Goal: Browse casually: Explore the website without a specific task or goal

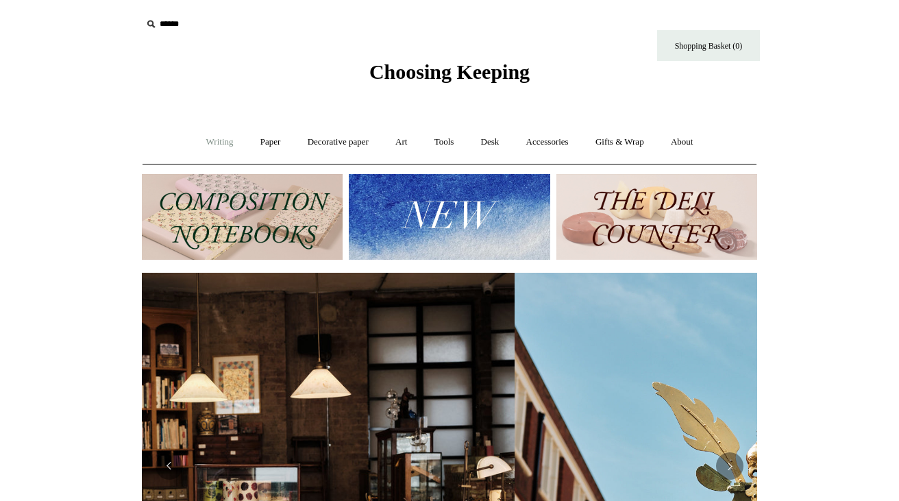
click at [219, 142] on link "Writing +" at bounding box center [220, 142] width 52 height 36
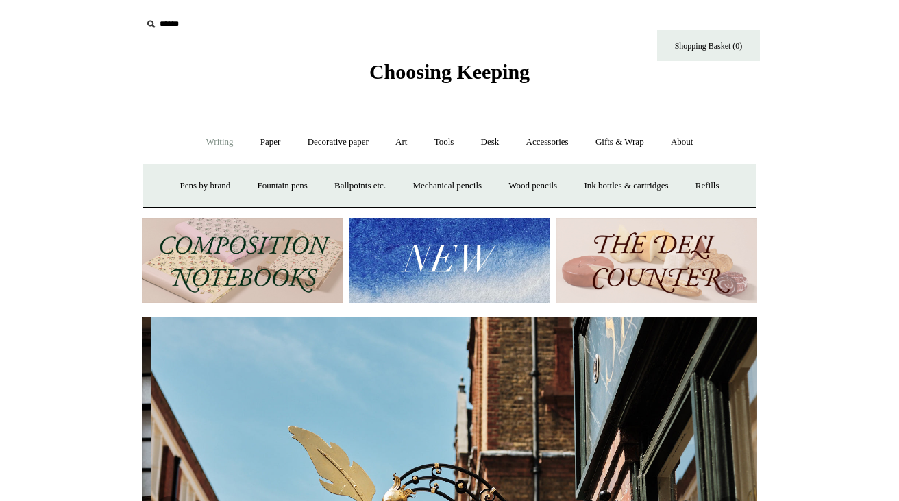
scroll to position [0, 615]
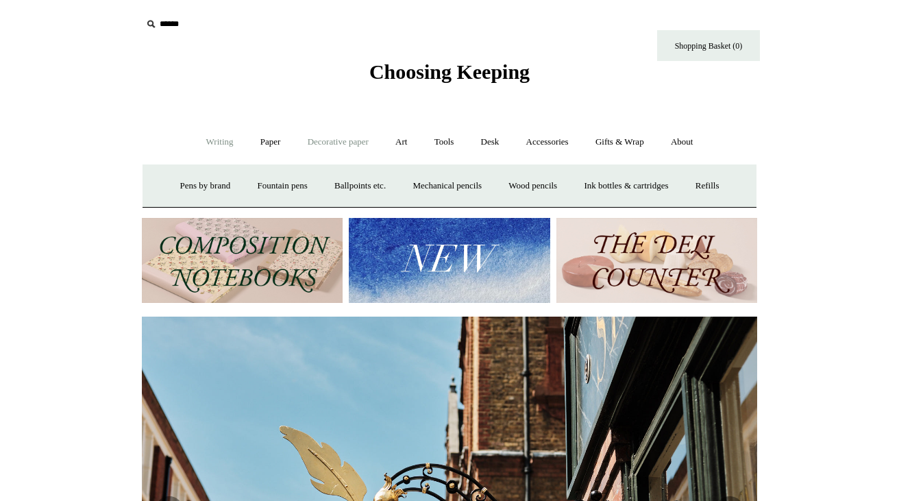
click at [320, 140] on link "Decorative paper +" at bounding box center [338, 142] width 86 height 36
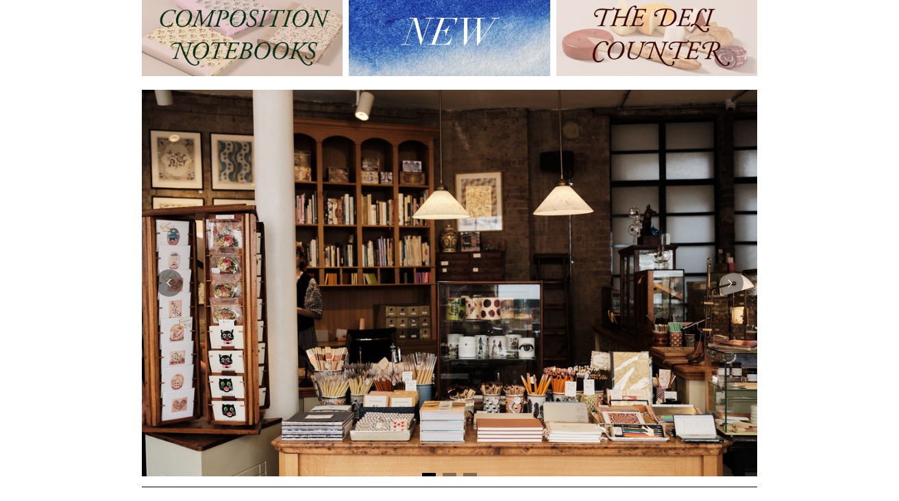
scroll to position [0, 0]
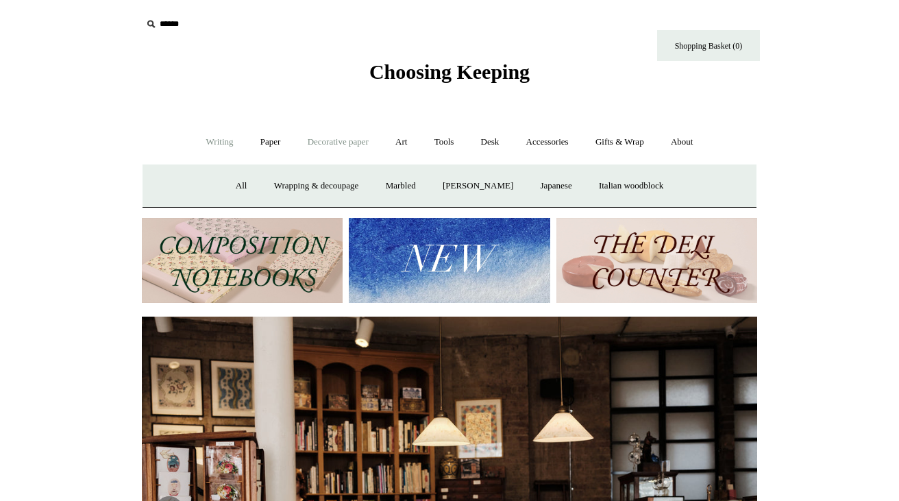
click at [216, 137] on link "Writing +" at bounding box center [220, 142] width 52 height 36
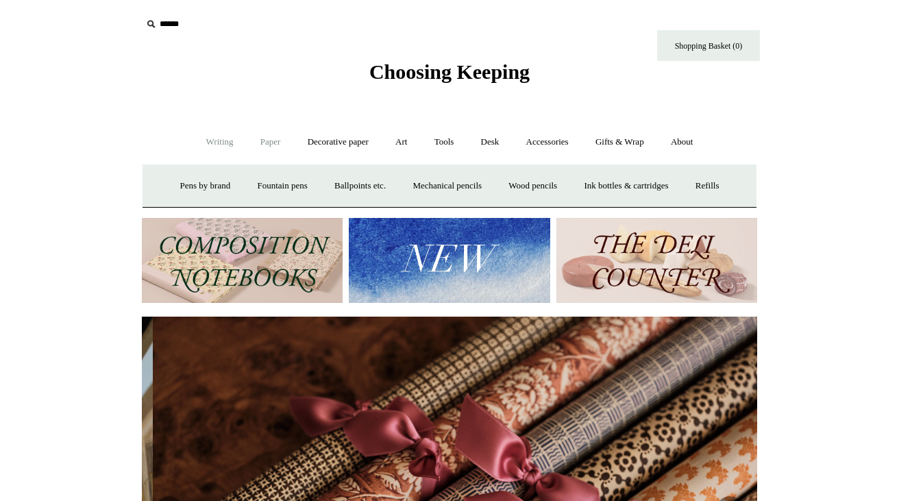
scroll to position [0, 1230]
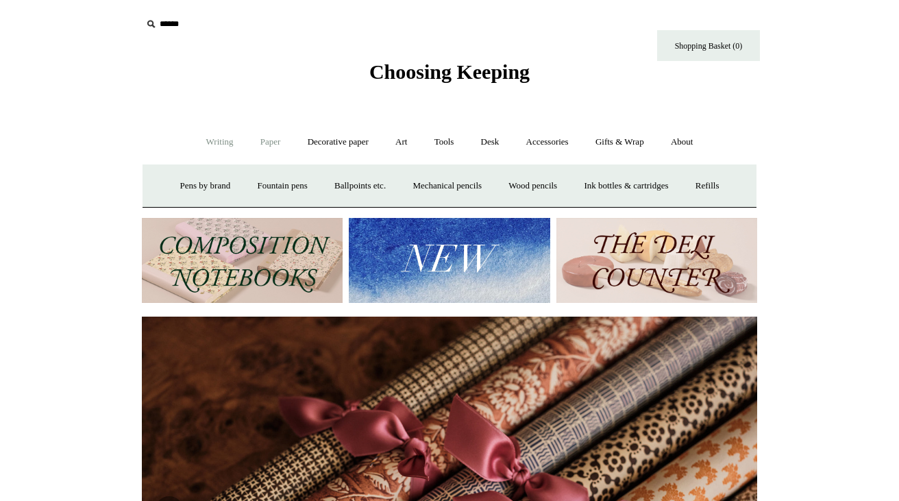
click at [268, 143] on link "Paper +" at bounding box center [270, 142] width 45 height 36
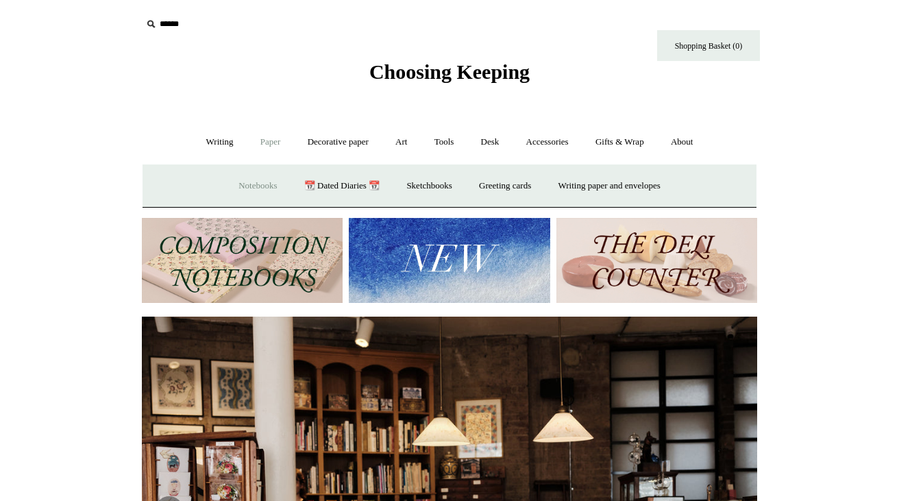
scroll to position [0, 0]
click at [259, 185] on link "Notebooks +" at bounding box center [257, 186] width 63 height 36
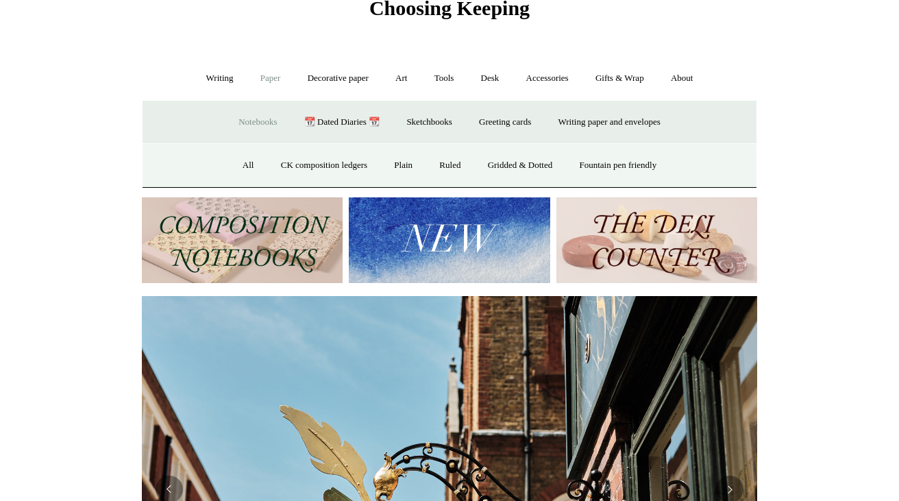
scroll to position [65, 0]
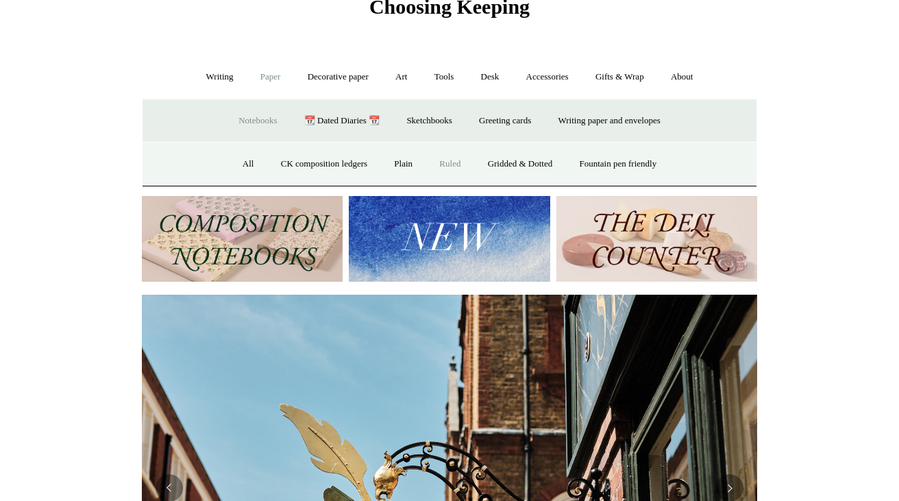
click at [451, 160] on link "Ruled" at bounding box center [450, 164] width 46 height 36
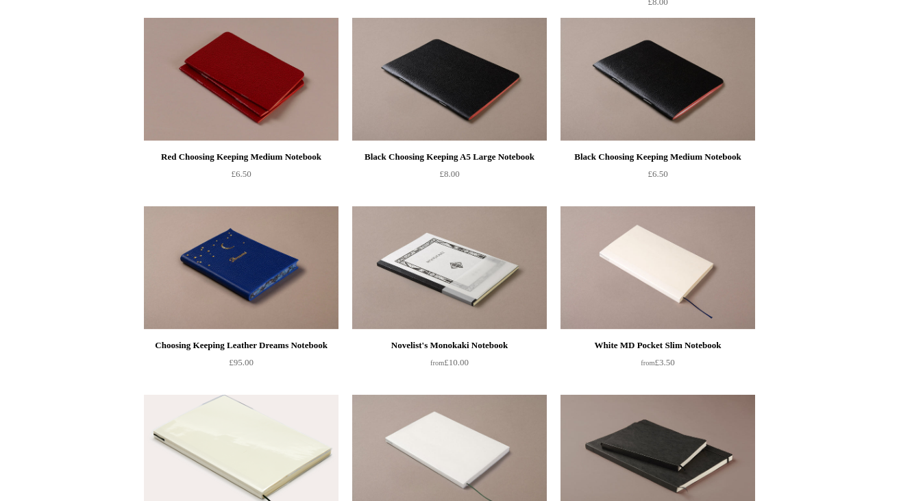
scroll to position [346, 0]
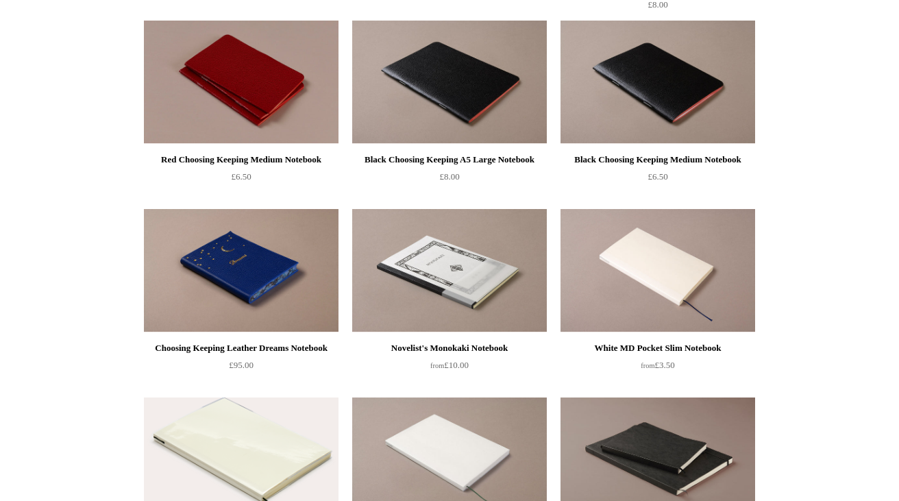
click at [257, 264] on img at bounding box center [241, 270] width 195 height 123
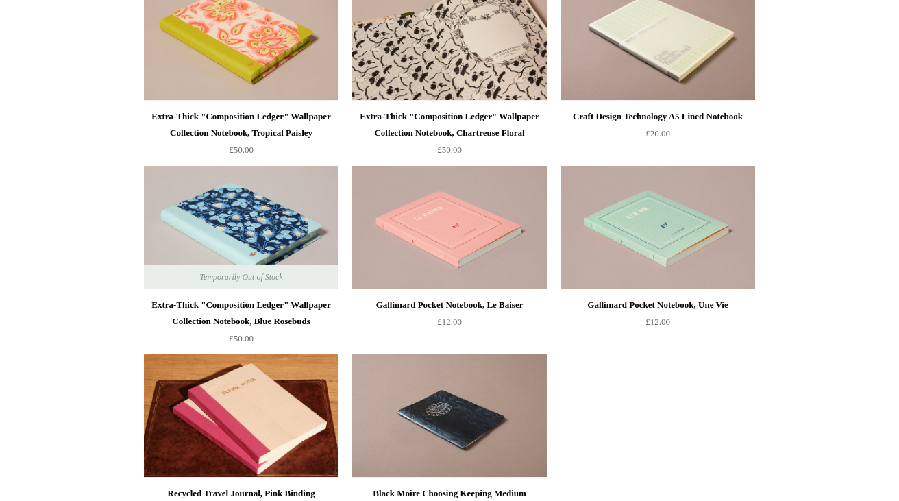
scroll to position [2443, 0]
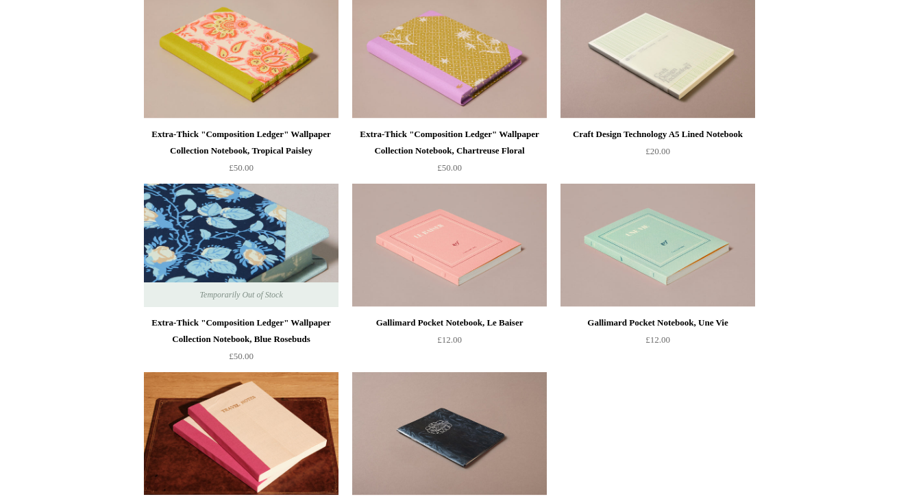
click at [287, 254] on img at bounding box center [241, 245] width 195 height 123
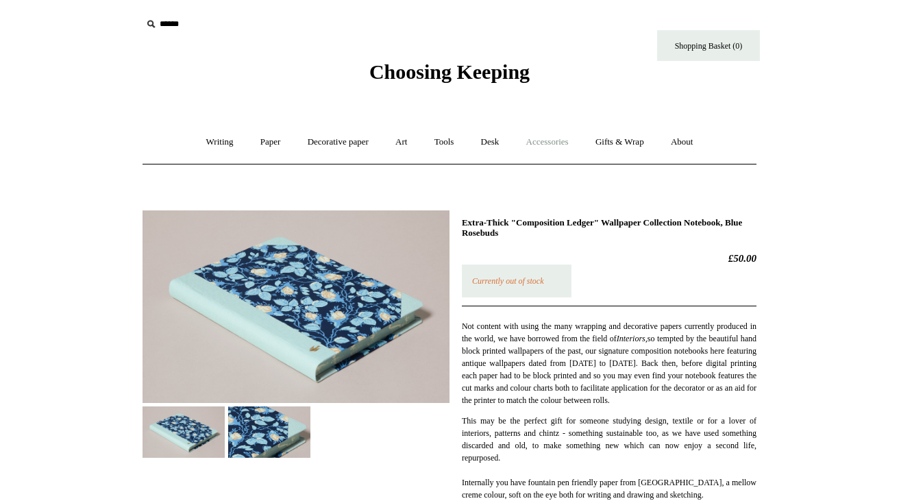
click at [554, 140] on link "Accessories +" at bounding box center [547, 142] width 67 height 36
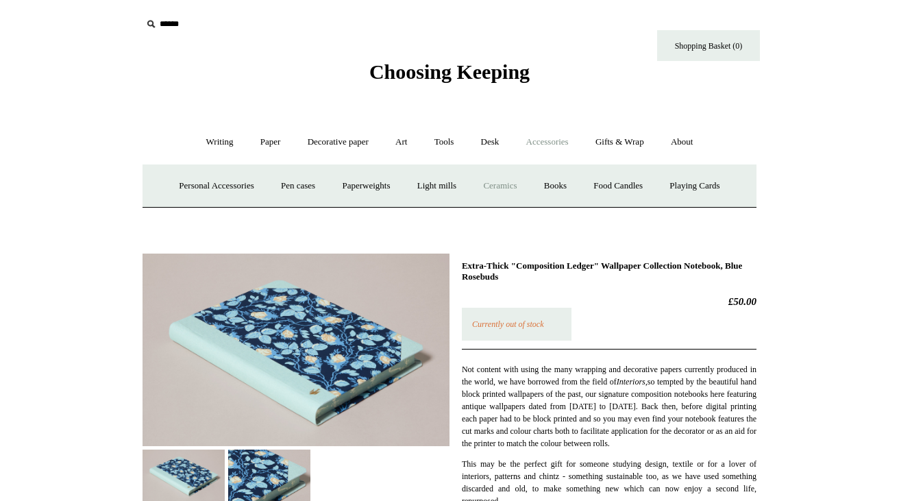
click at [503, 188] on link "Ceramics +" at bounding box center [500, 186] width 58 height 36
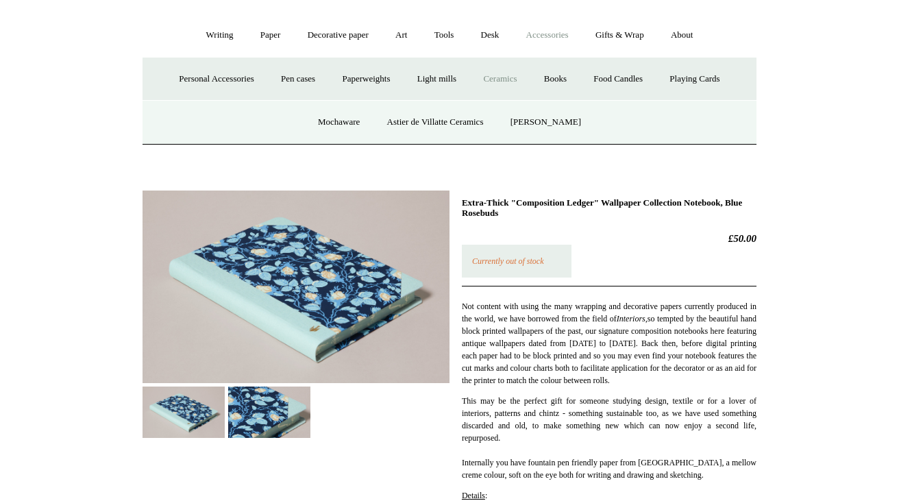
scroll to position [131, 0]
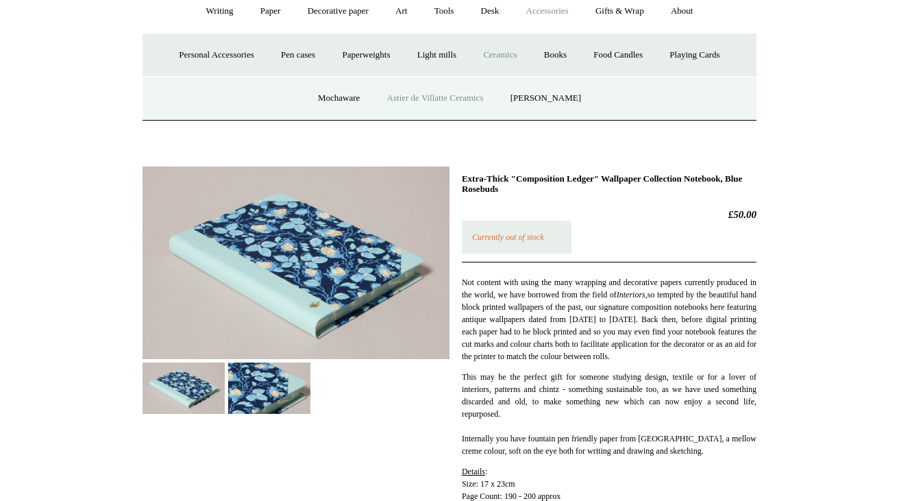
click at [425, 97] on link "Astier de Villatte Ceramics" at bounding box center [435, 98] width 121 height 36
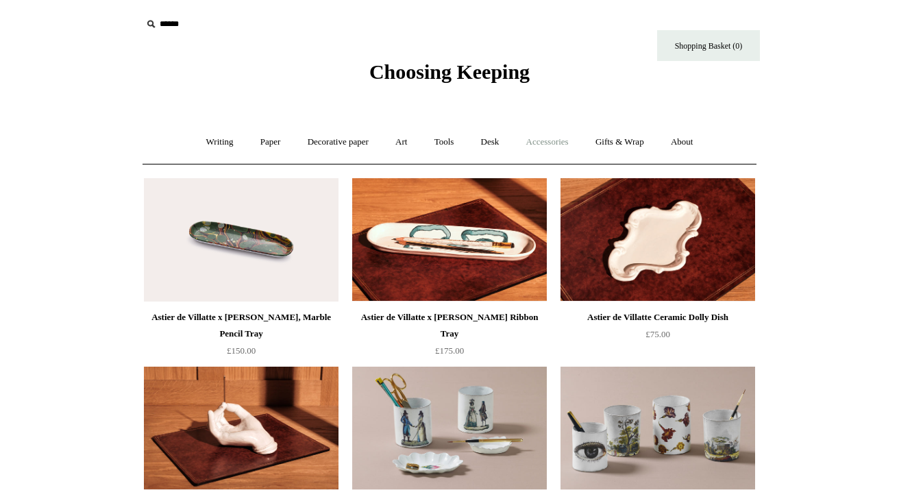
click at [550, 142] on link "Accessories +" at bounding box center [547, 142] width 67 height 36
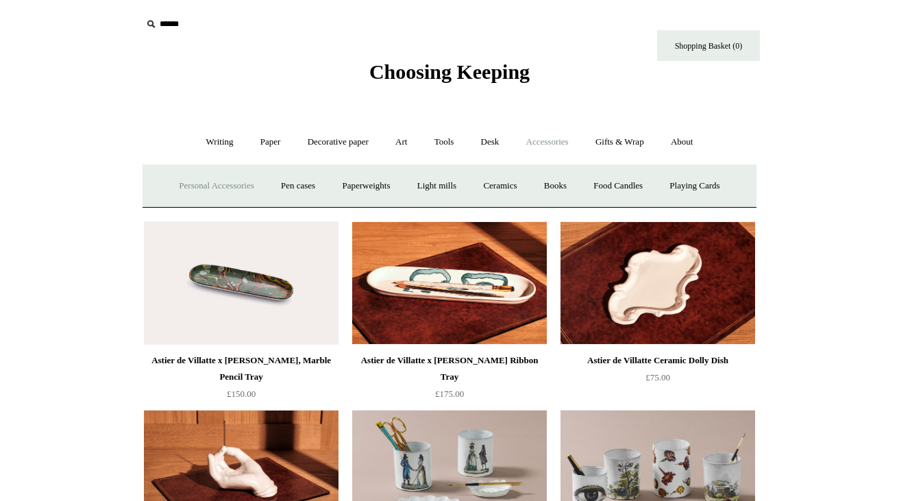
click at [229, 185] on link "Personal Accessories +" at bounding box center [215, 186] width 99 height 36
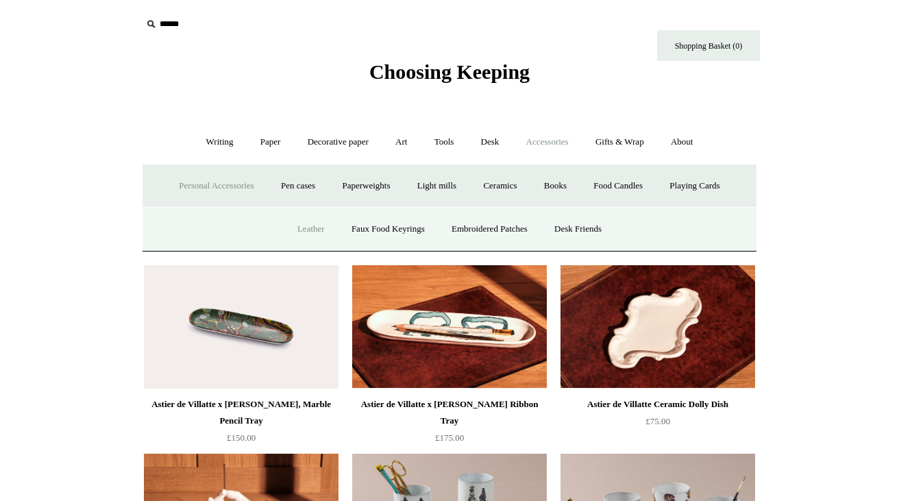
click at [309, 231] on link "Leather" at bounding box center [311, 229] width 52 height 36
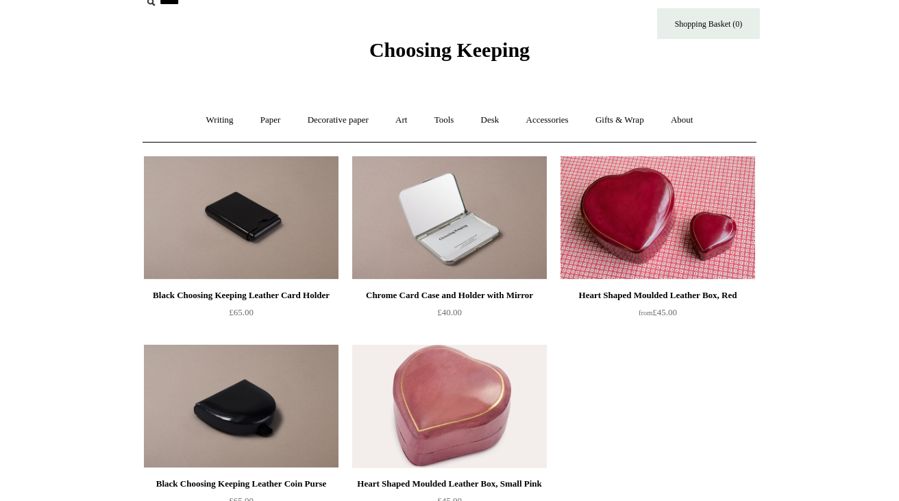
scroll to position [23, 0]
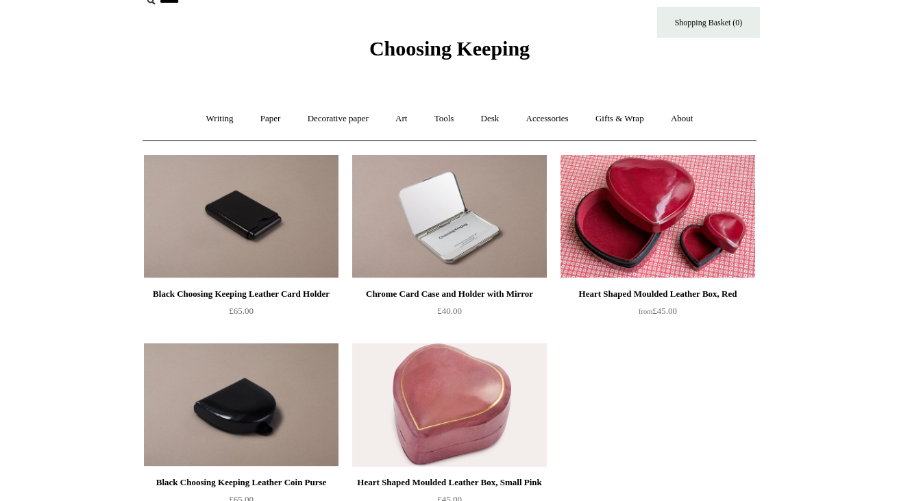
click at [643, 227] on img at bounding box center [657, 216] width 195 height 123
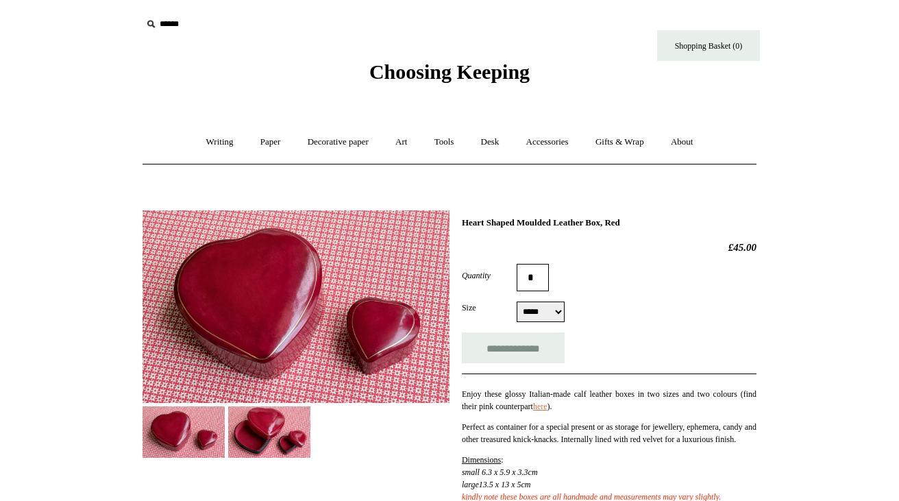
click at [558, 317] on select "***** *****" at bounding box center [540, 311] width 48 height 21
select select "*****"
click at [516, 303] on select "***** *****" at bounding box center [540, 311] width 48 height 21
click at [560, 145] on link "Accessories +" at bounding box center [547, 142] width 67 height 36
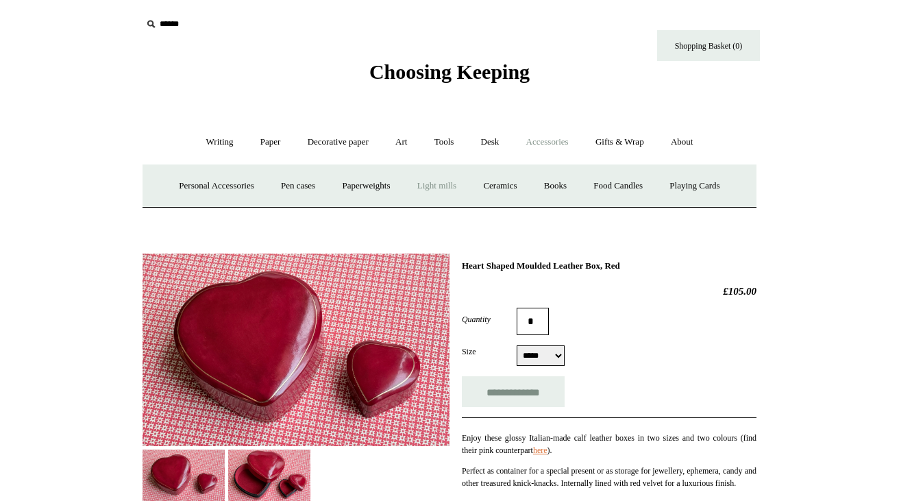
click at [438, 181] on link "Light mills" at bounding box center [437, 186] width 64 height 36
click at [296, 190] on link "Pen cases" at bounding box center [297, 186] width 59 height 36
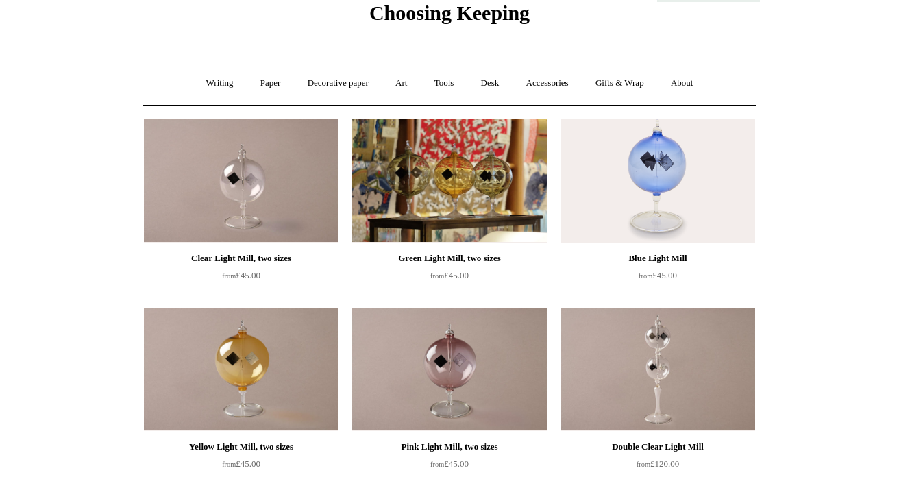
scroll to position [60, 0]
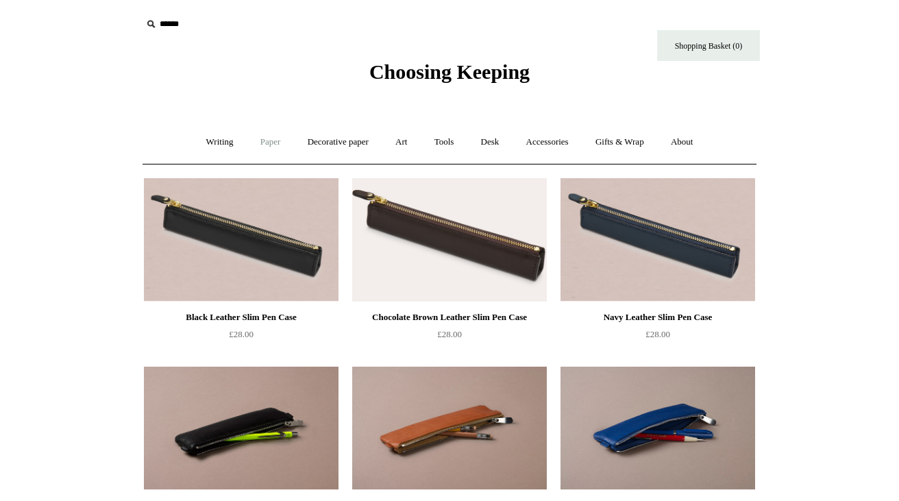
click at [260, 140] on link "Paper +" at bounding box center [270, 142] width 45 height 36
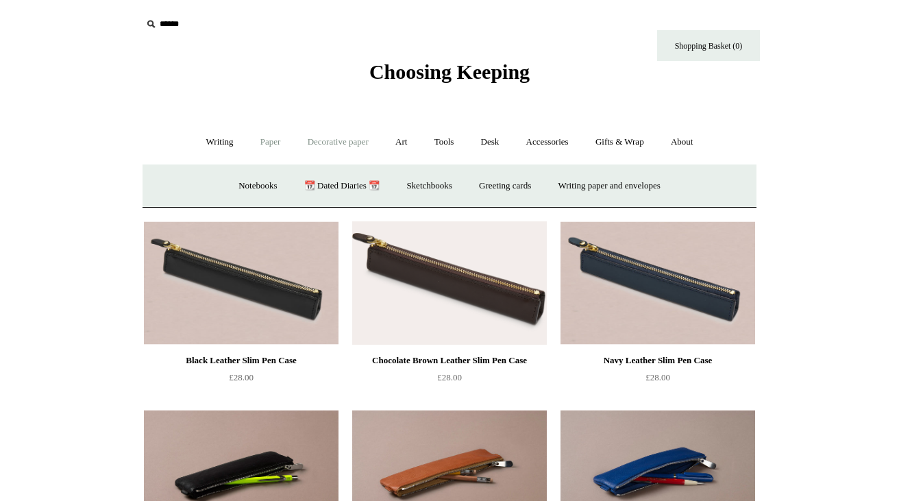
click at [334, 138] on link "Decorative paper +" at bounding box center [338, 142] width 86 height 36
click at [457, 184] on link "[PERSON_NAME]" at bounding box center [477, 186] width 95 height 36
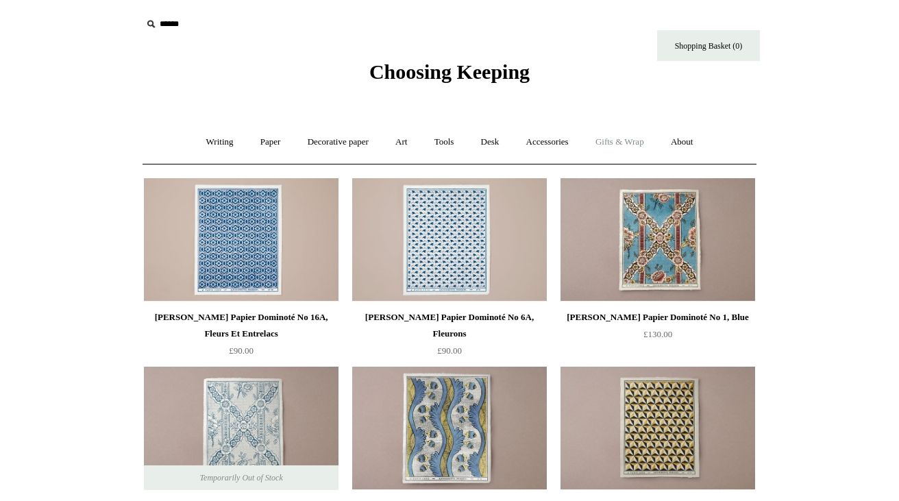
click at [624, 136] on link "Gifts & Wrap +" at bounding box center [619, 142] width 73 height 36
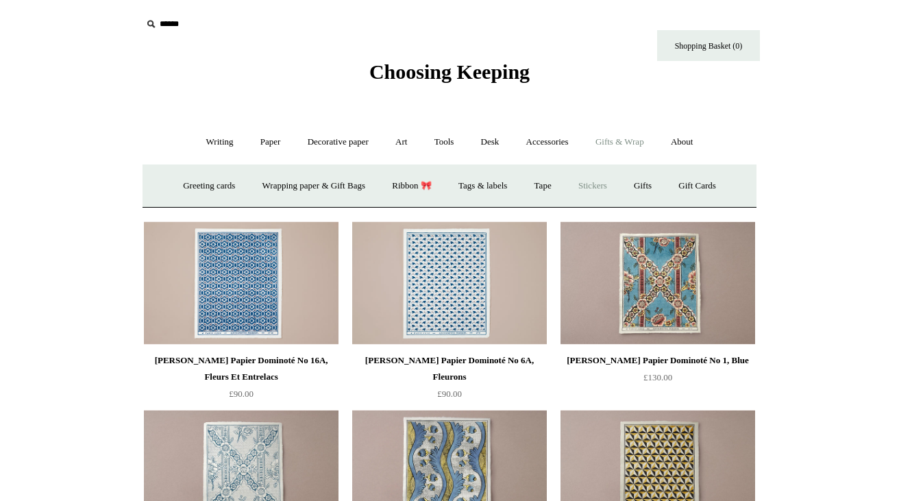
click at [599, 184] on link "Stickers" at bounding box center [592, 186] width 53 height 36
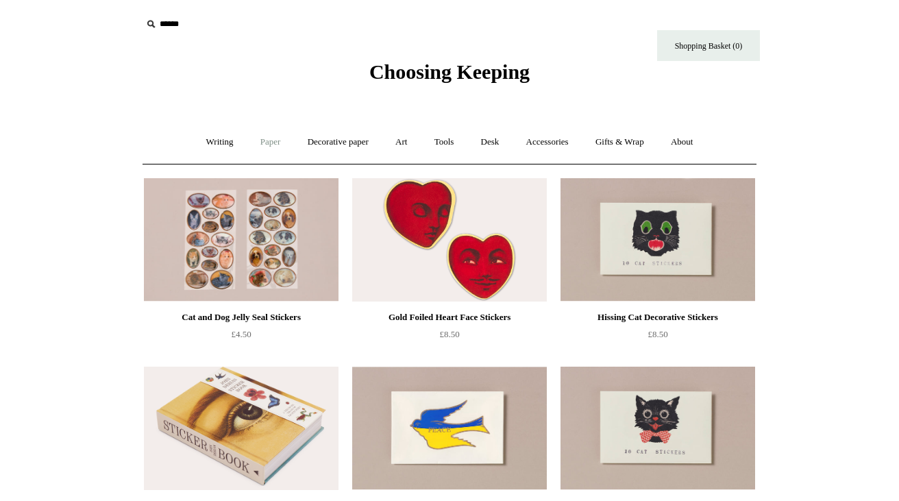
click at [259, 142] on link "Paper +" at bounding box center [270, 142] width 45 height 36
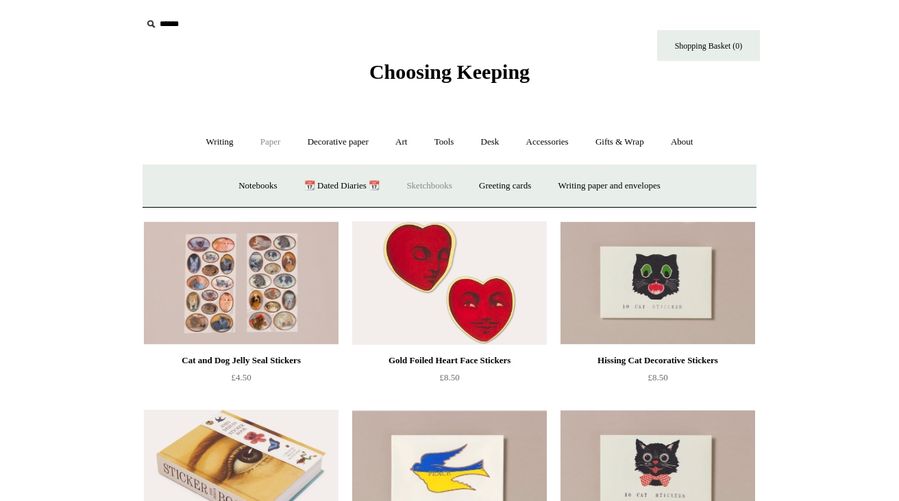
click at [408, 186] on link "Sketchbooks +" at bounding box center [429, 186] width 70 height 36
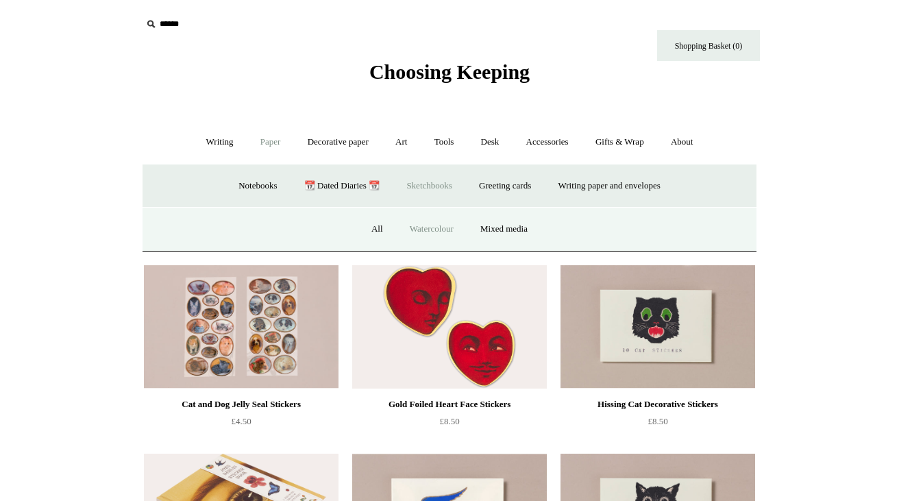
click at [429, 232] on link "Watercolour" at bounding box center [431, 229] width 68 height 36
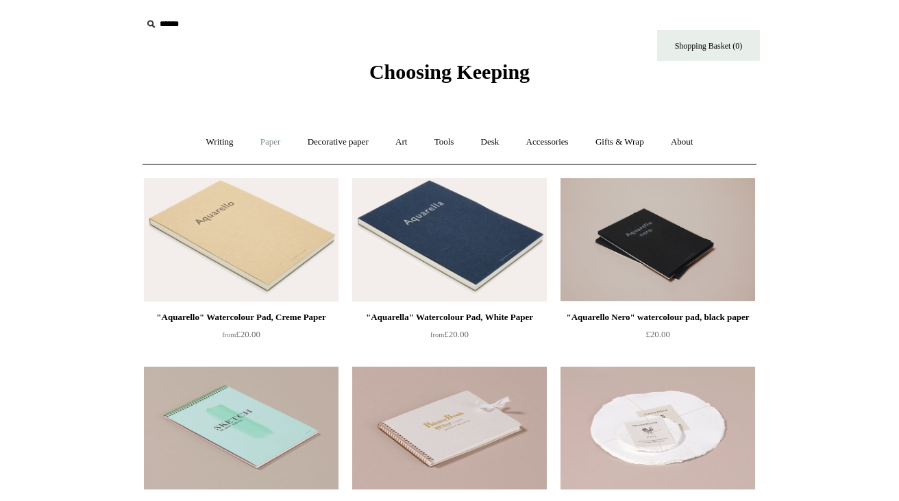
click at [272, 142] on link "Paper +" at bounding box center [270, 142] width 45 height 36
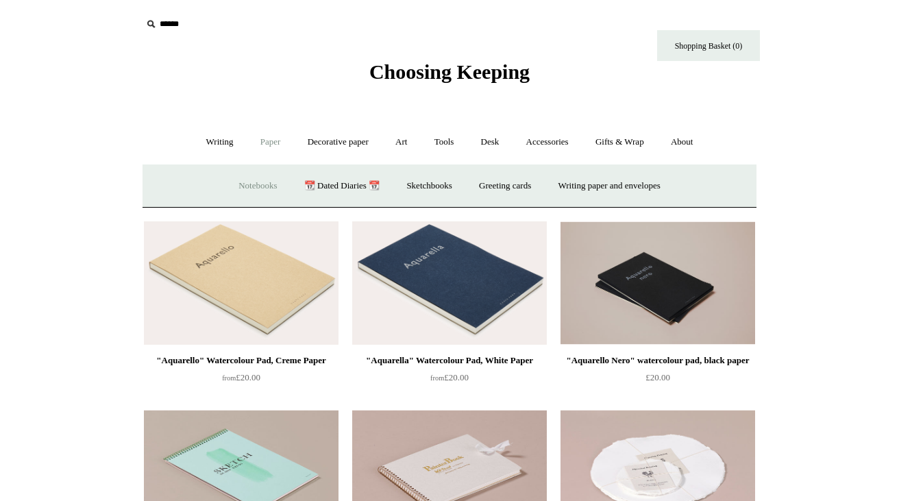
click at [255, 188] on link "Notebooks +" at bounding box center [257, 186] width 63 height 36
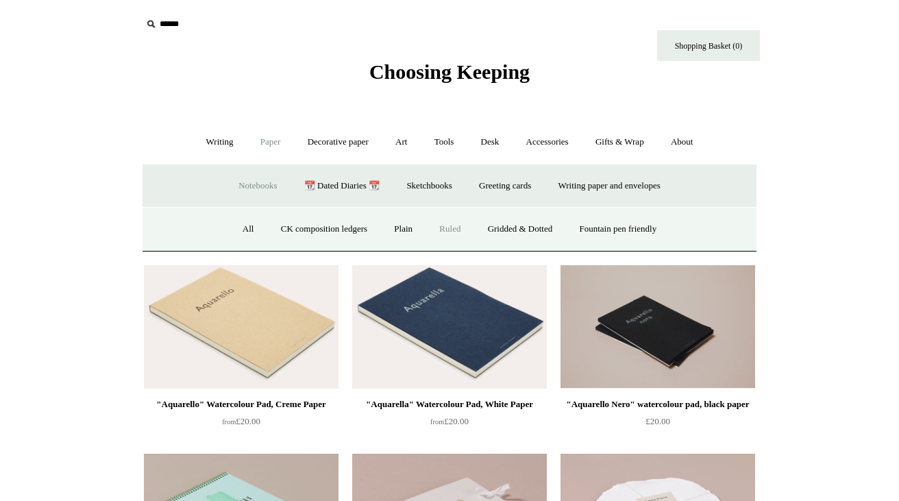
click at [442, 229] on link "Ruled" at bounding box center [450, 229] width 46 height 36
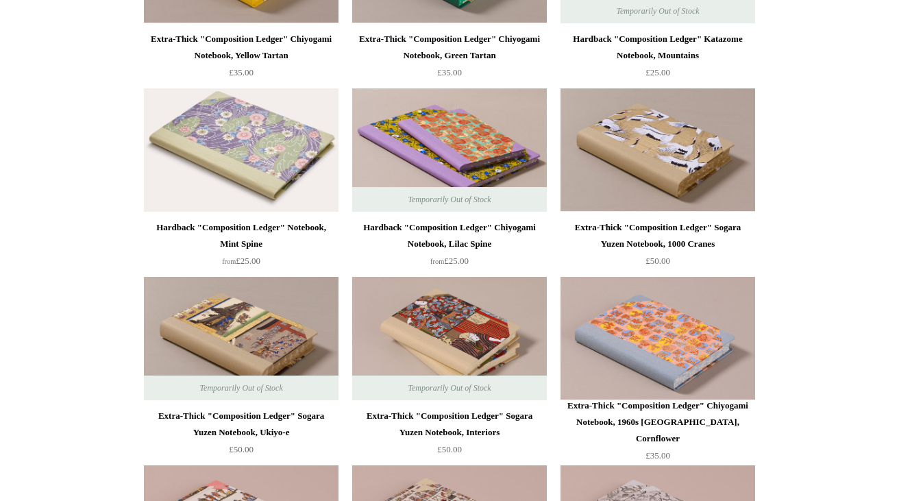
scroll to position [1592, 0]
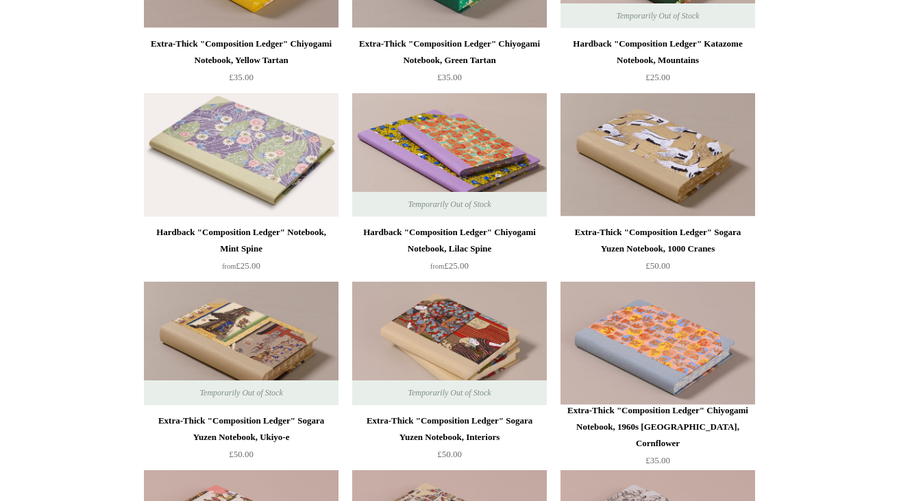
click at [263, 173] on img at bounding box center [241, 154] width 195 height 123
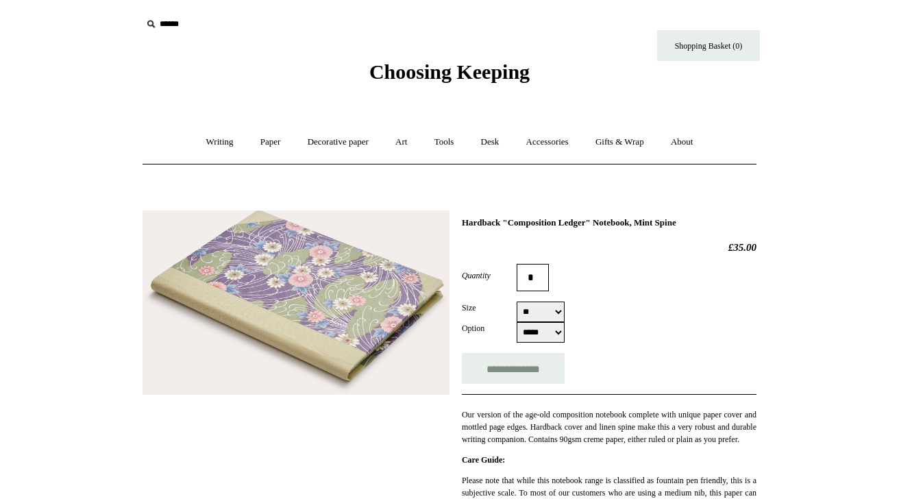
select select "**"
click at [447, 144] on link "Tools +" at bounding box center [444, 142] width 45 height 36
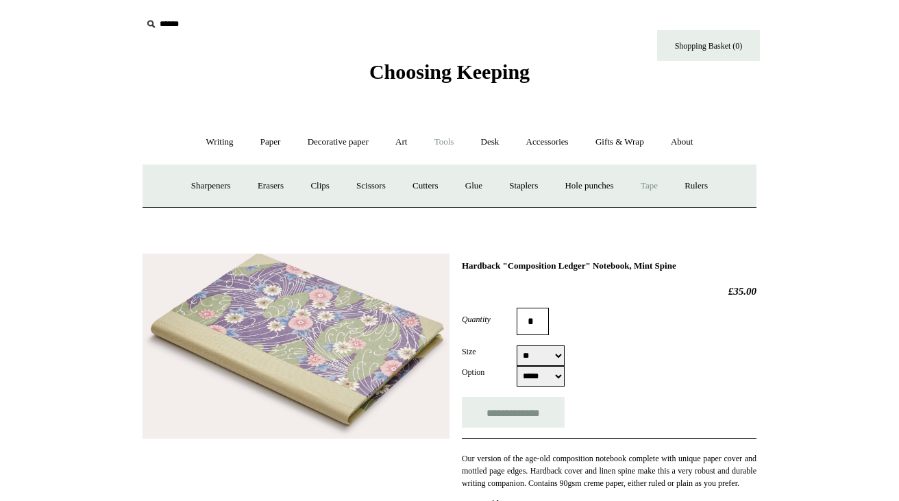
click at [660, 189] on link "Tape +" at bounding box center [649, 186] width 42 height 36
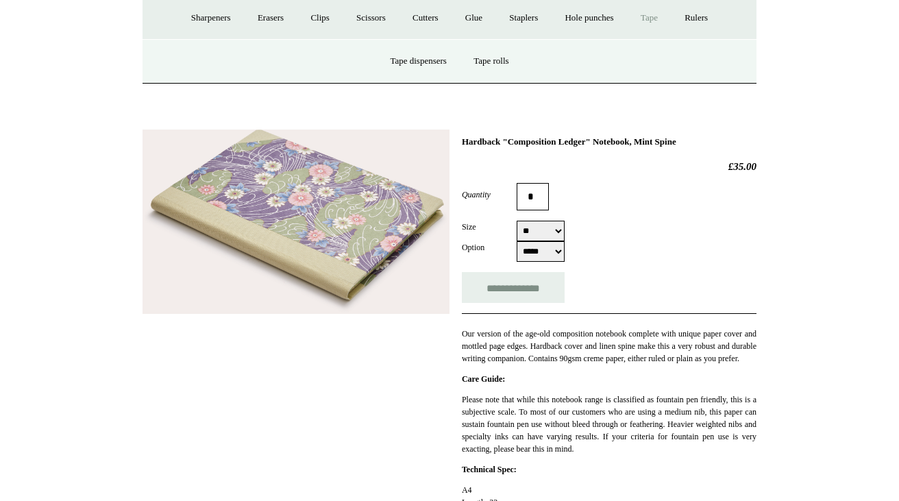
scroll to position [169, 0]
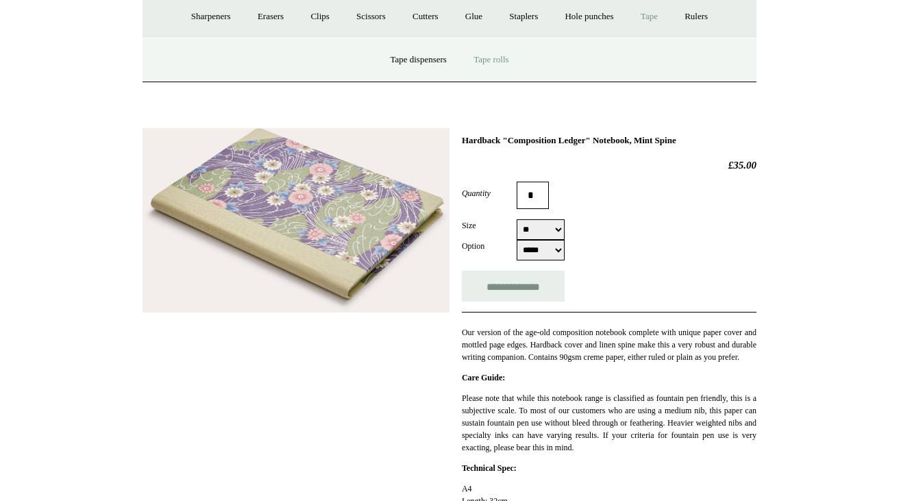
click at [505, 57] on link "Tape rolls" at bounding box center [491, 60] width 60 height 36
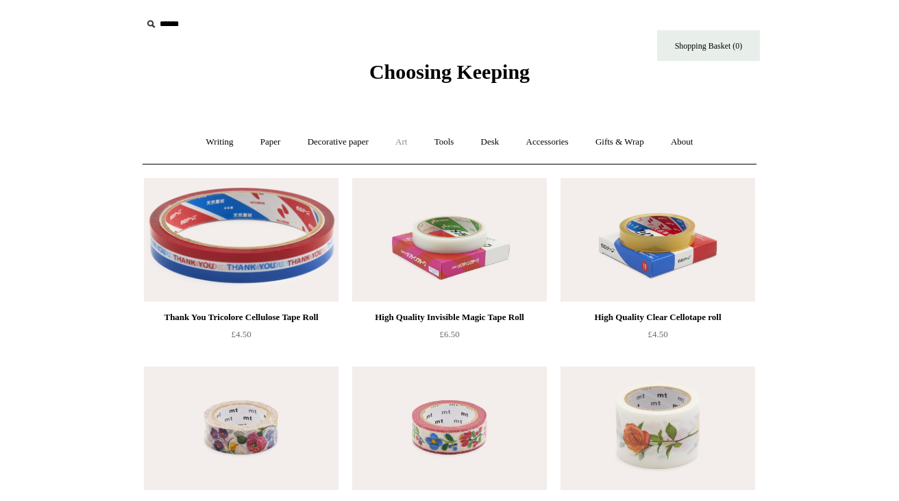
click at [403, 140] on link "Art +" at bounding box center [401, 142] width 36 height 36
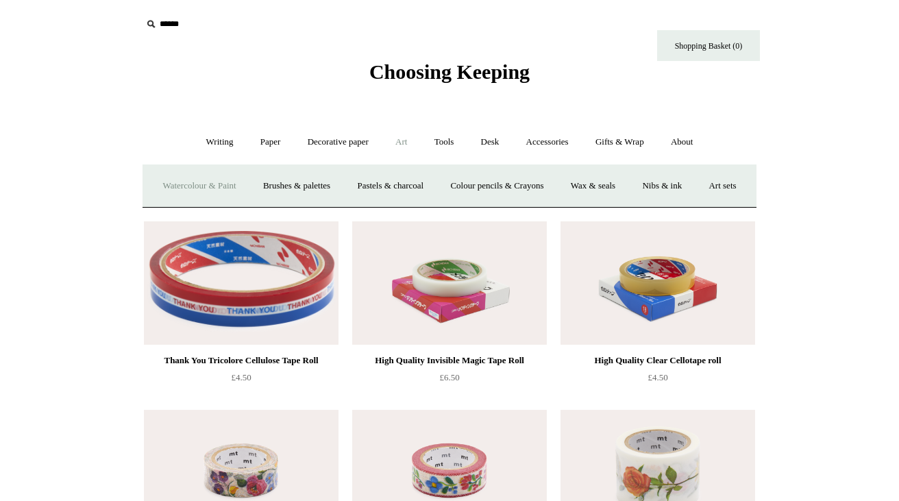
click at [248, 186] on link "Watercolour & Paint" at bounding box center [199, 186] width 98 height 36
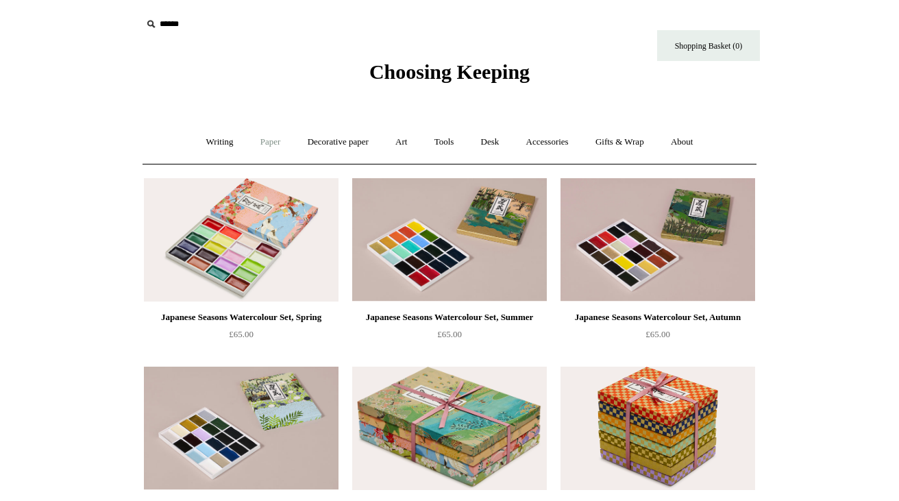
click at [277, 140] on link "Paper +" at bounding box center [270, 142] width 45 height 36
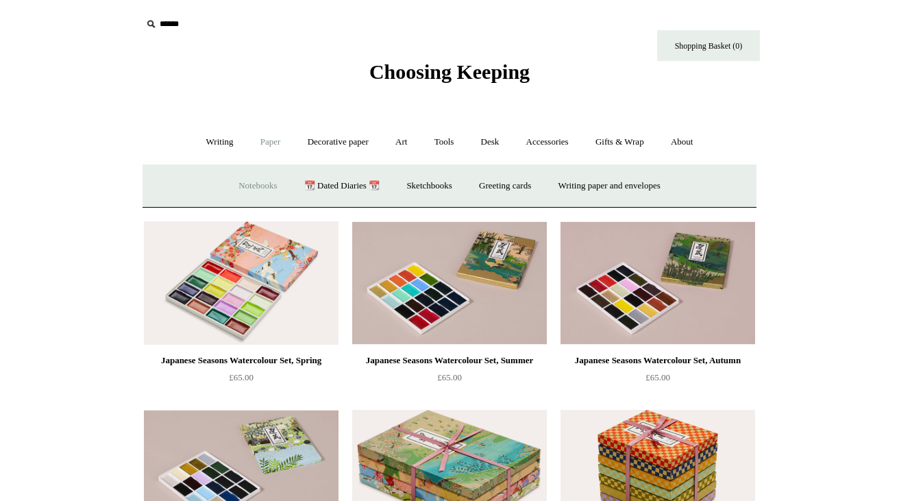
click at [255, 189] on link "Notebooks +" at bounding box center [257, 186] width 63 height 36
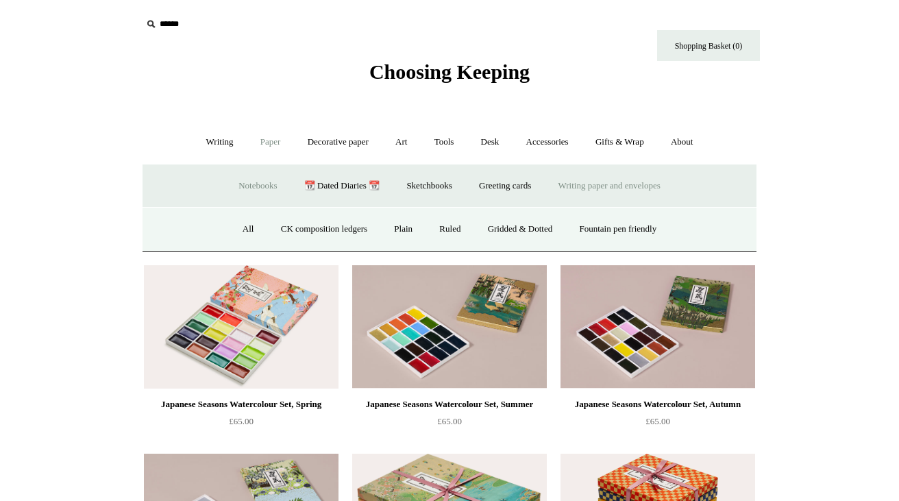
click at [647, 187] on link "Writing paper and envelopes +" at bounding box center [609, 186] width 127 height 36
click at [427, 228] on link "Envelopes" at bounding box center [433, 229] width 62 height 36
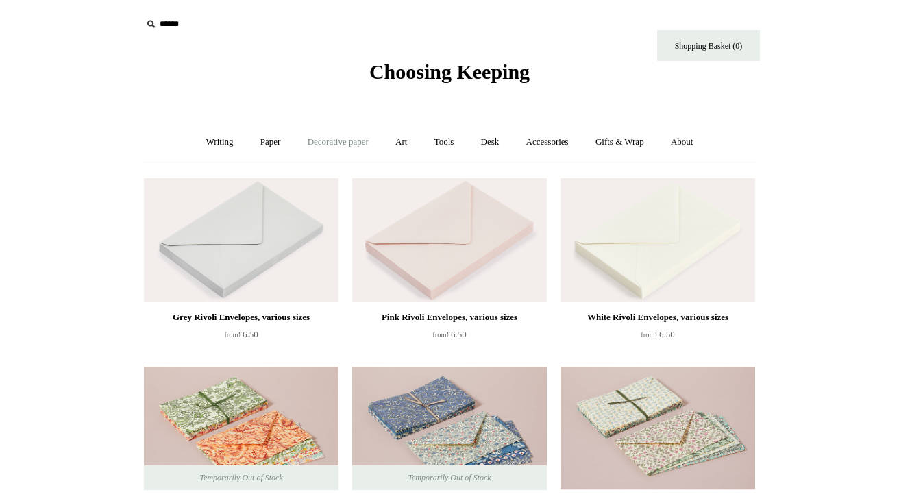
click at [343, 136] on link "Decorative paper +" at bounding box center [338, 142] width 86 height 36
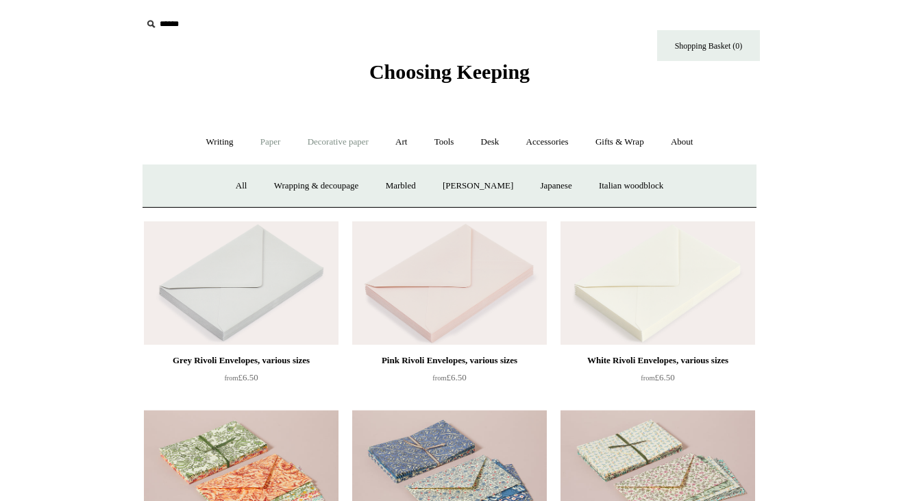
click at [268, 143] on link "Paper +" at bounding box center [270, 142] width 45 height 36
click at [258, 181] on link "Notebooks +" at bounding box center [257, 186] width 63 height 36
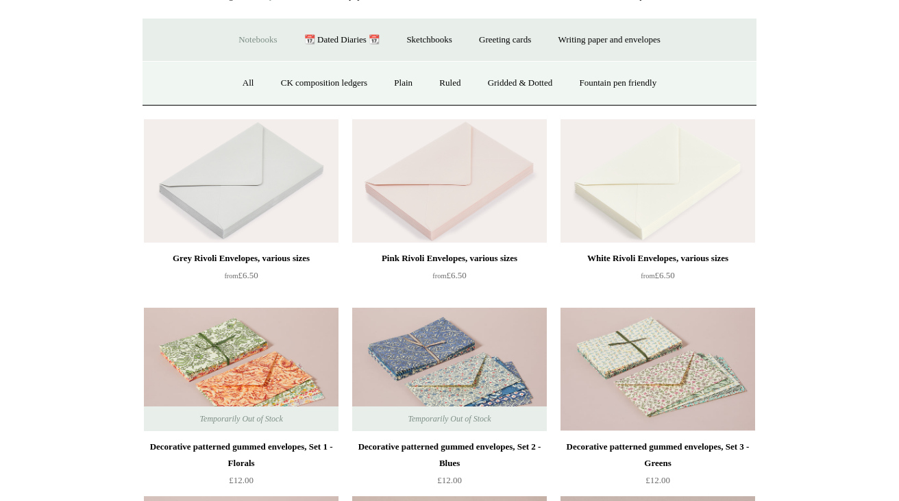
scroll to position [151, 0]
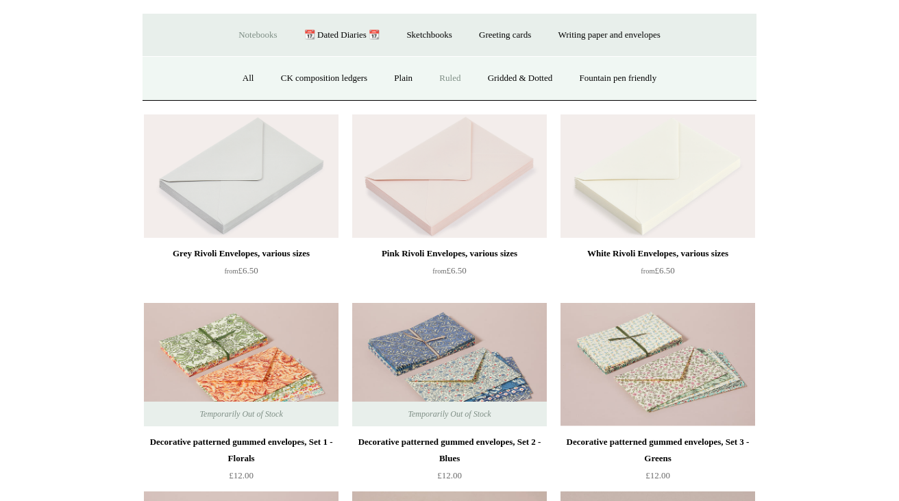
click at [451, 76] on link "Ruled" at bounding box center [450, 78] width 46 height 36
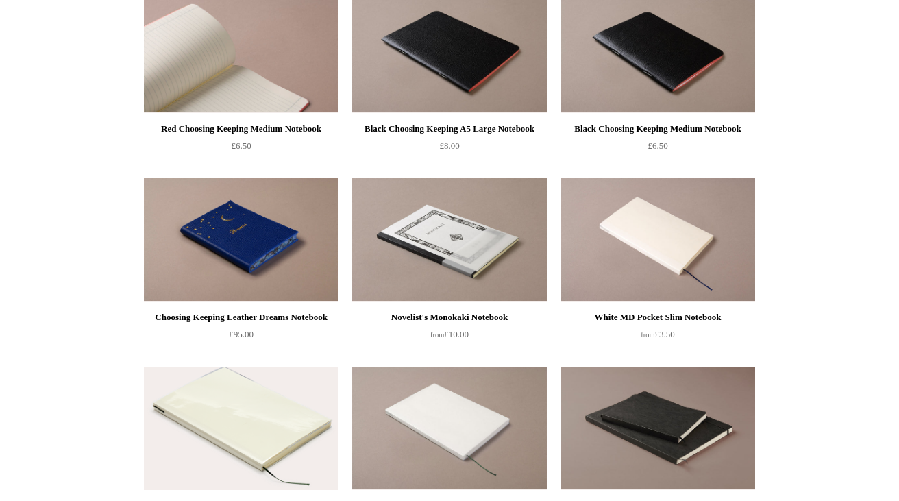
scroll to position [396, 0]
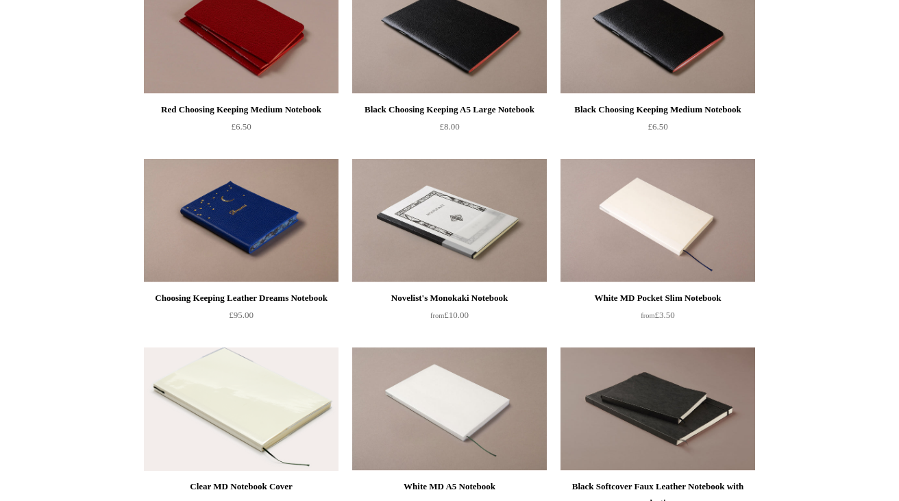
click at [266, 242] on img at bounding box center [241, 220] width 195 height 123
